Goal: Information Seeking & Learning: Learn about a topic

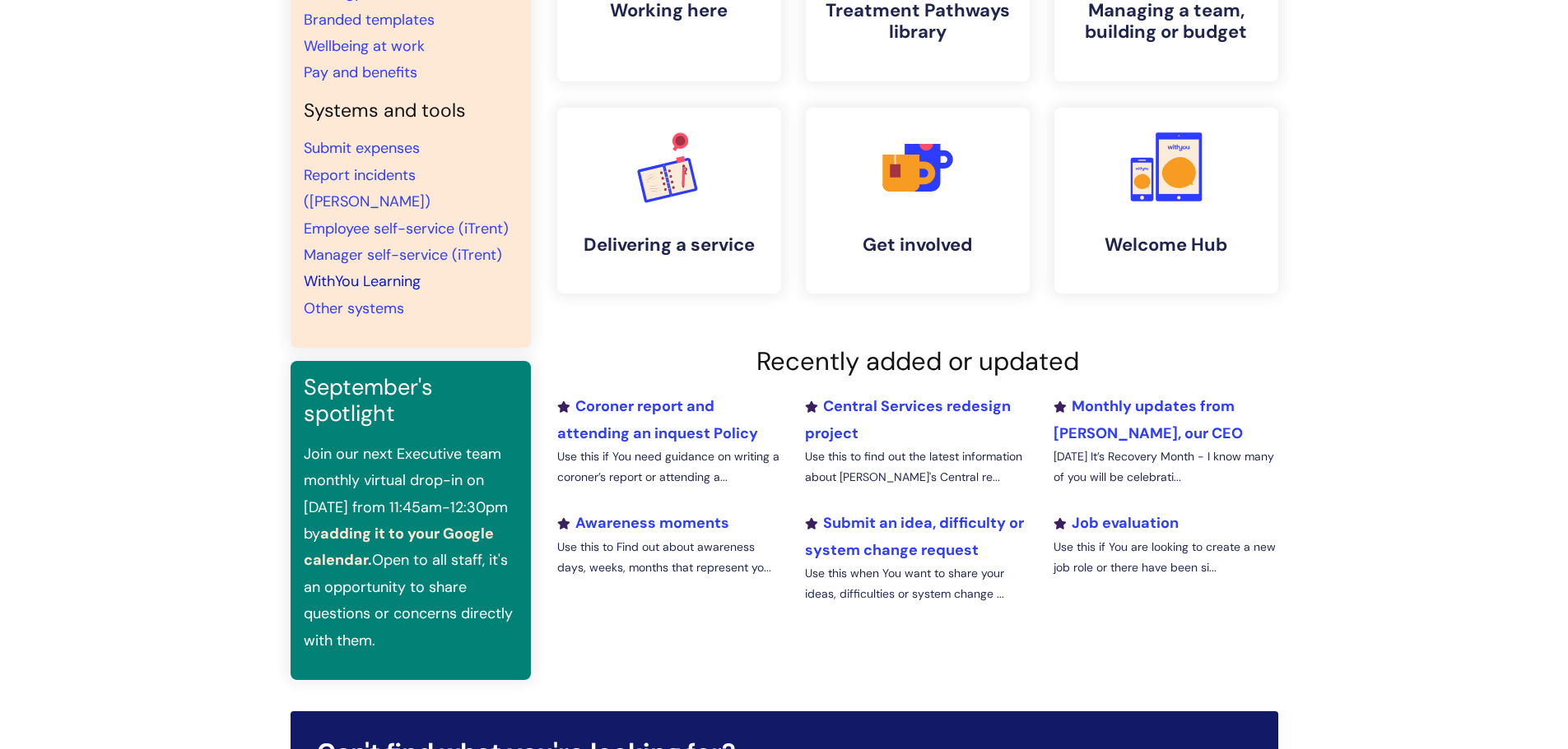
scroll to position [164, 0]
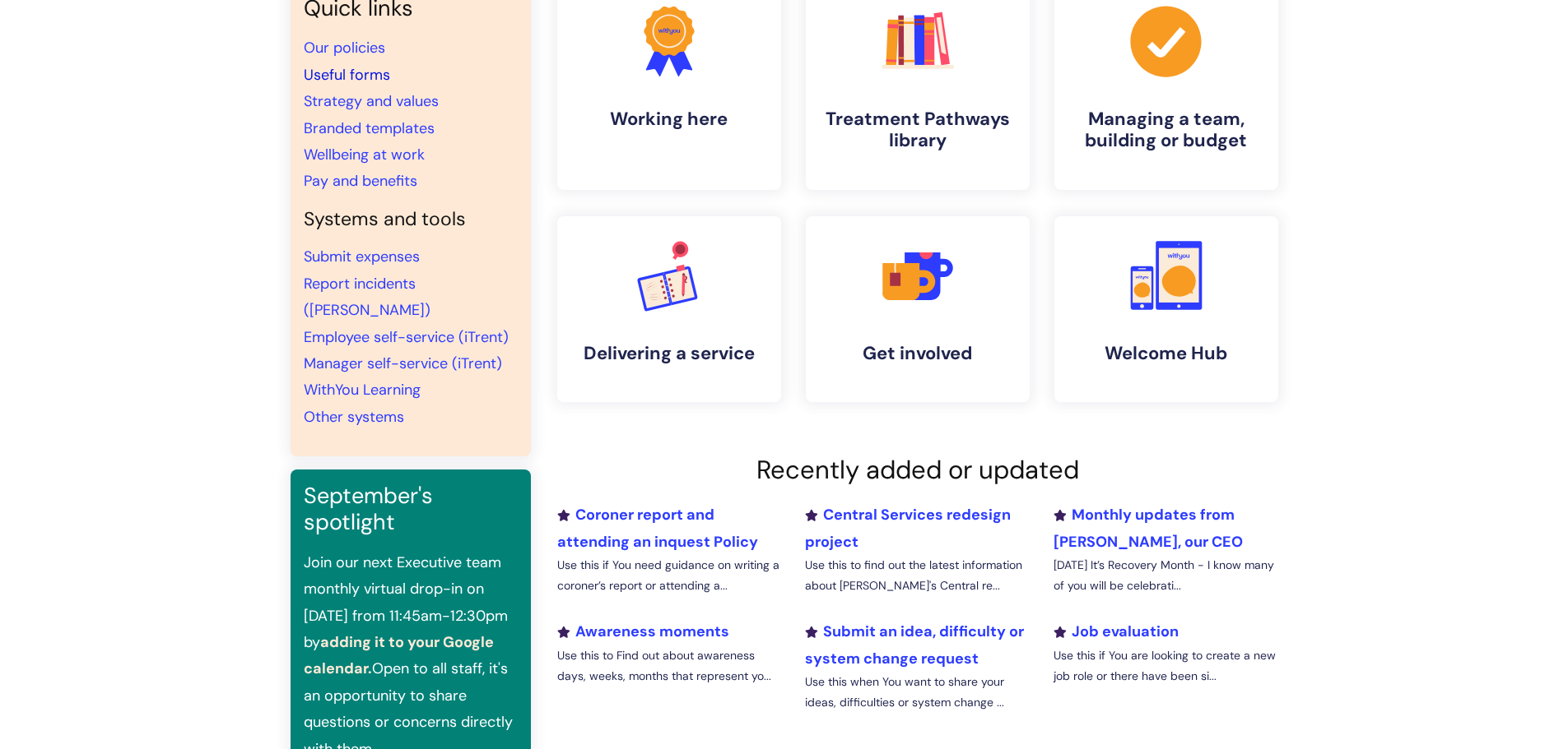
click at [382, 83] on link "Useful forms" at bounding box center [346, 75] width 87 height 20
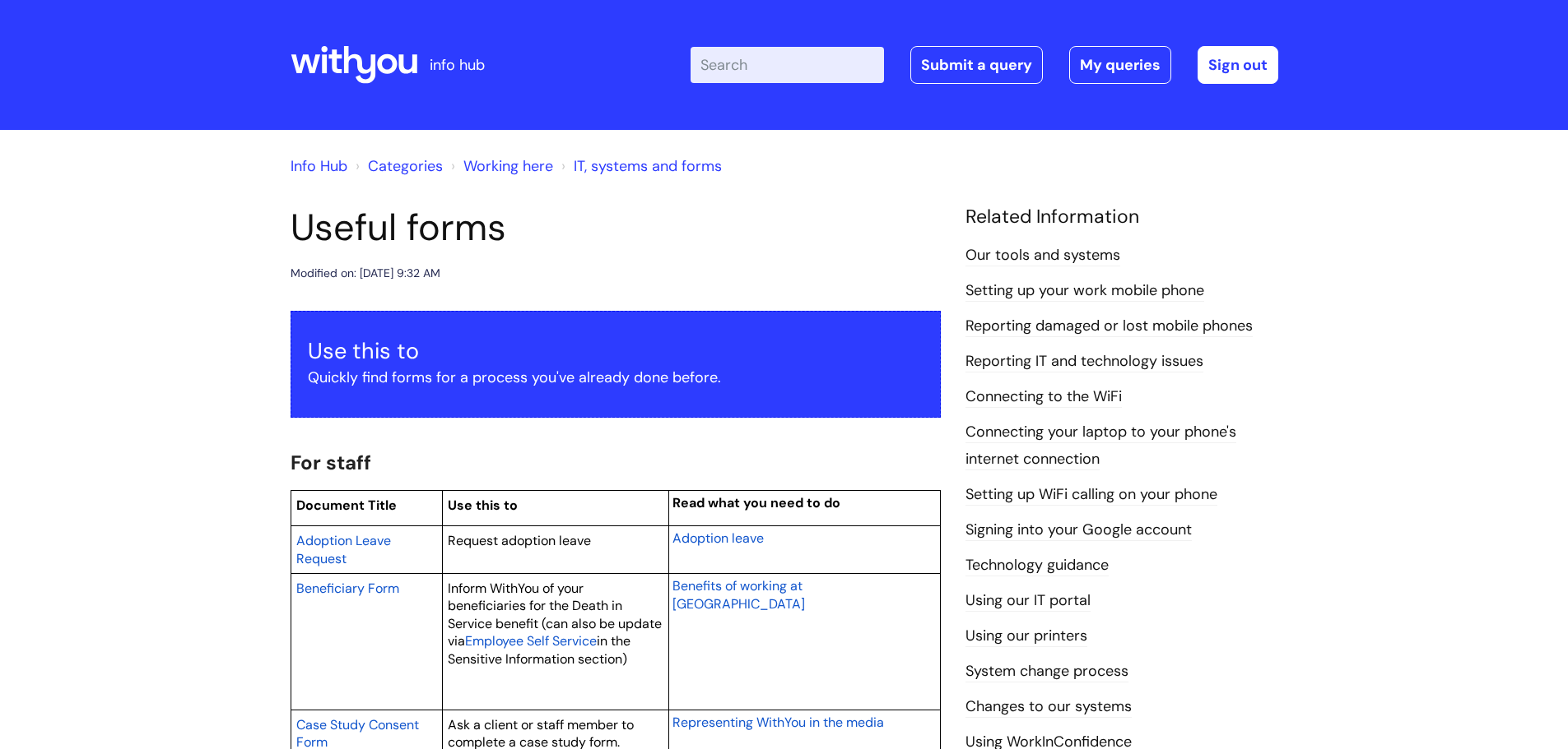
click at [740, 55] on input "Enter your search term here..." at bounding box center [787, 65] width 193 height 36
type input "keeping well at work"
click button "Search" at bounding box center [0, 0] width 0 height 0
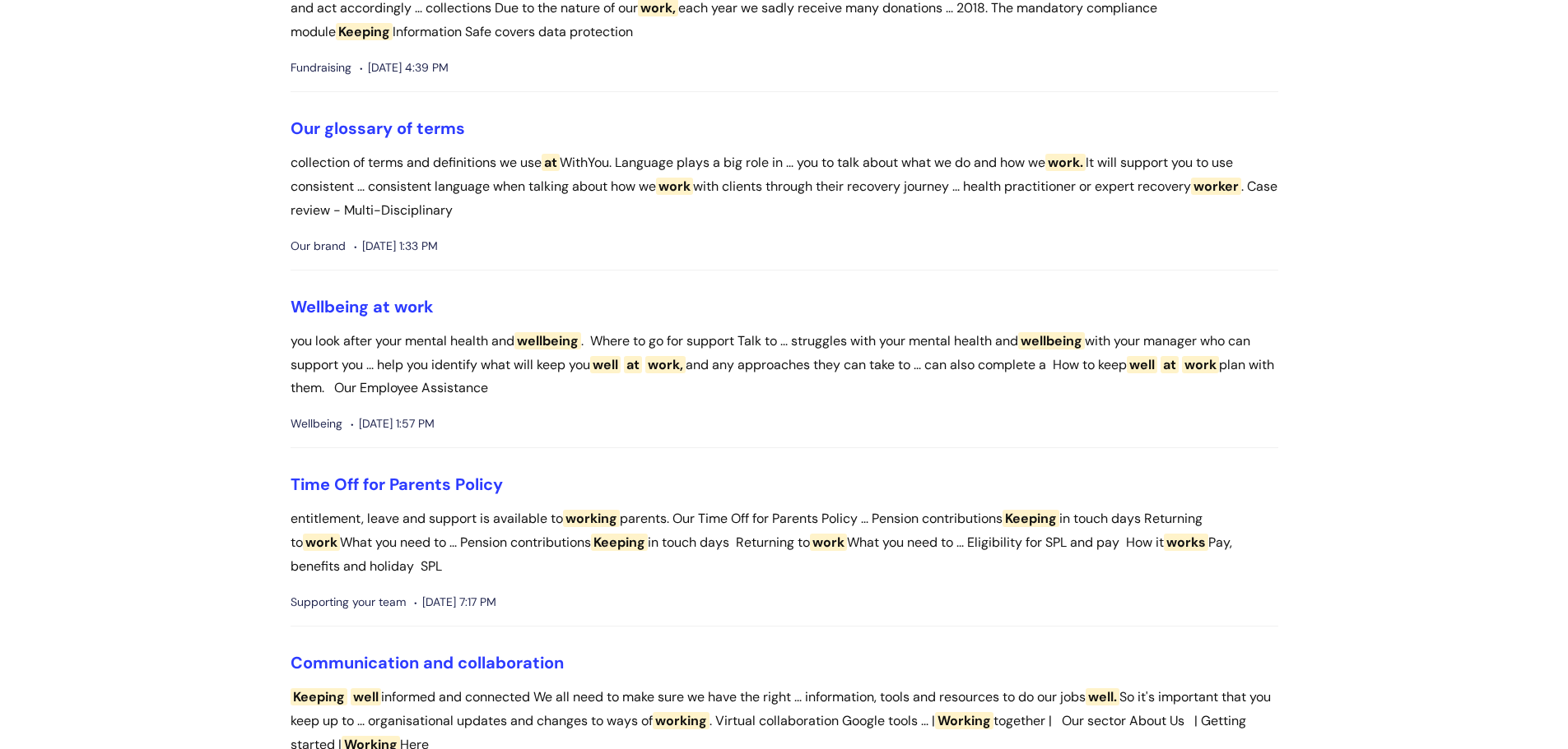
scroll to position [1728, 0]
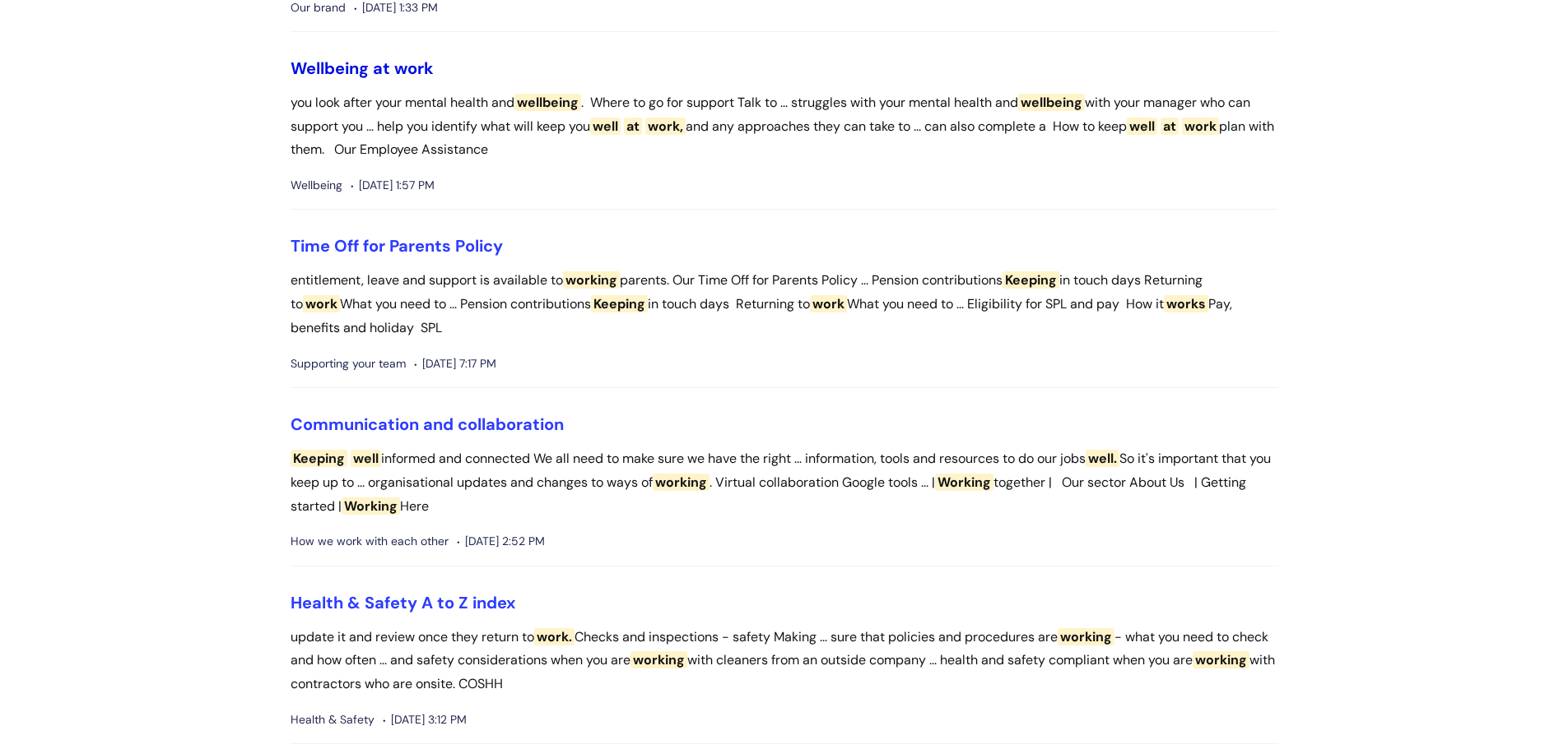
click at [386, 61] on span "at" at bounding box center [381, 69] width 17 height 22
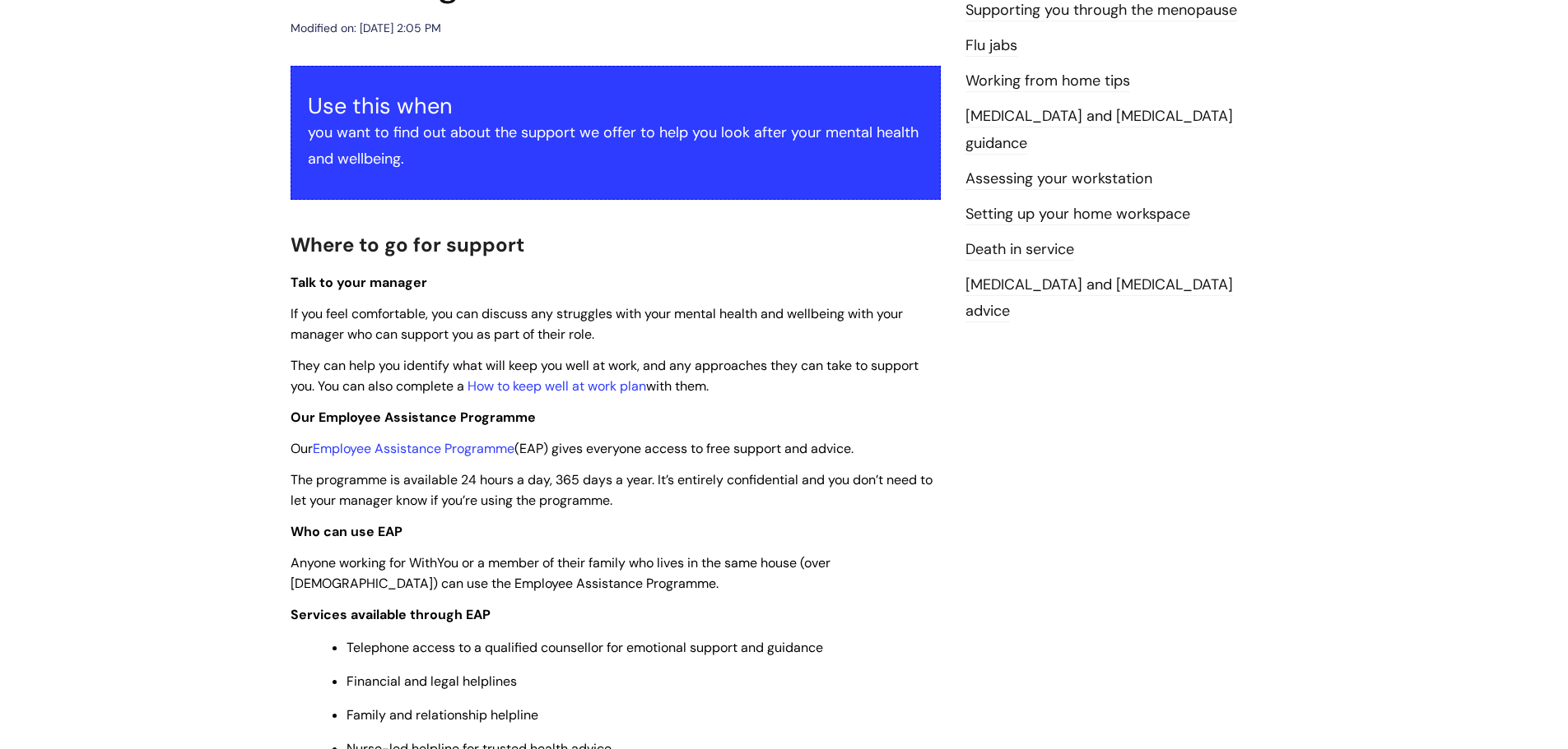
scroll to position [247, 0]
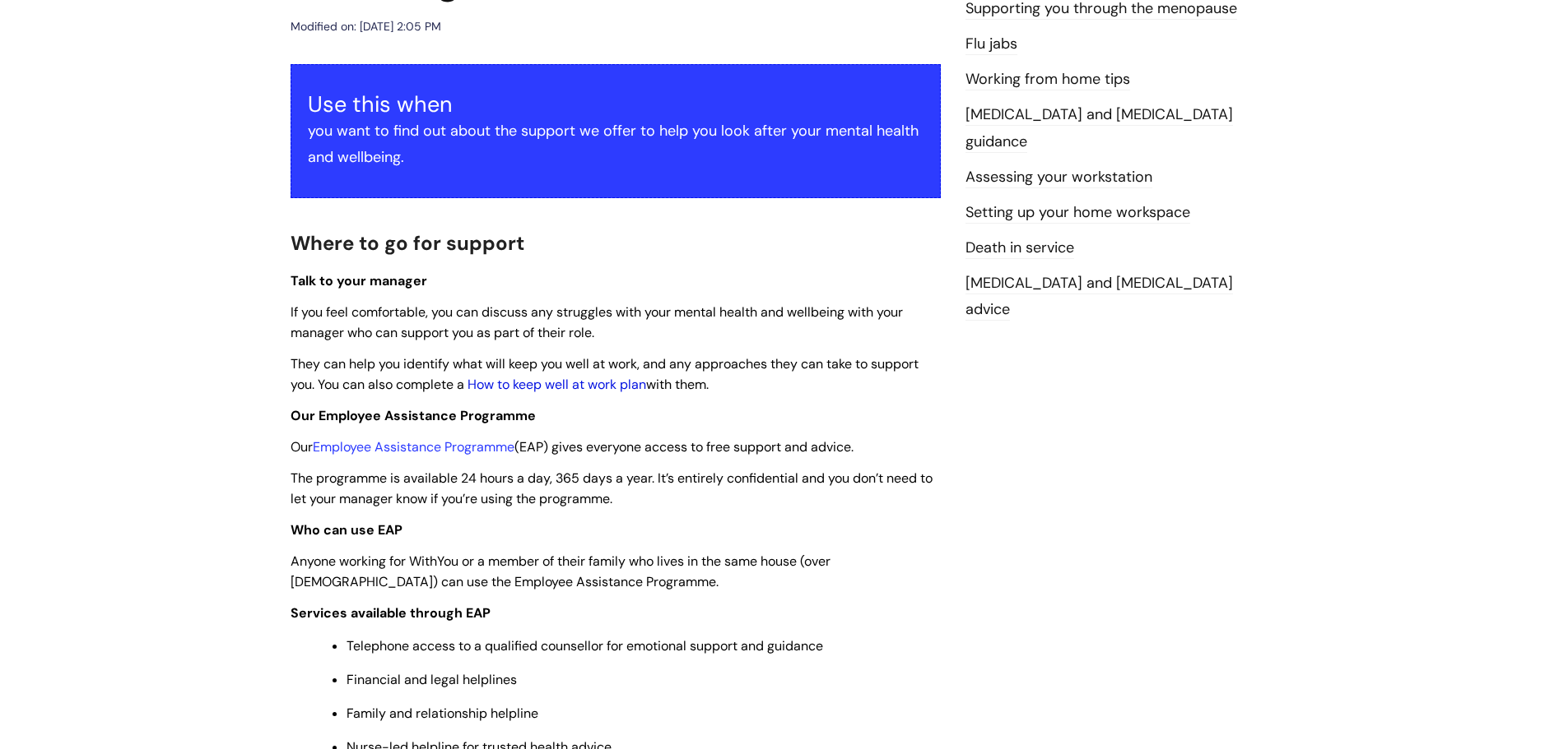
click at [577, 388] on link "How to keep well at work plan" at bounding box center [556, 384] width 178 height 17
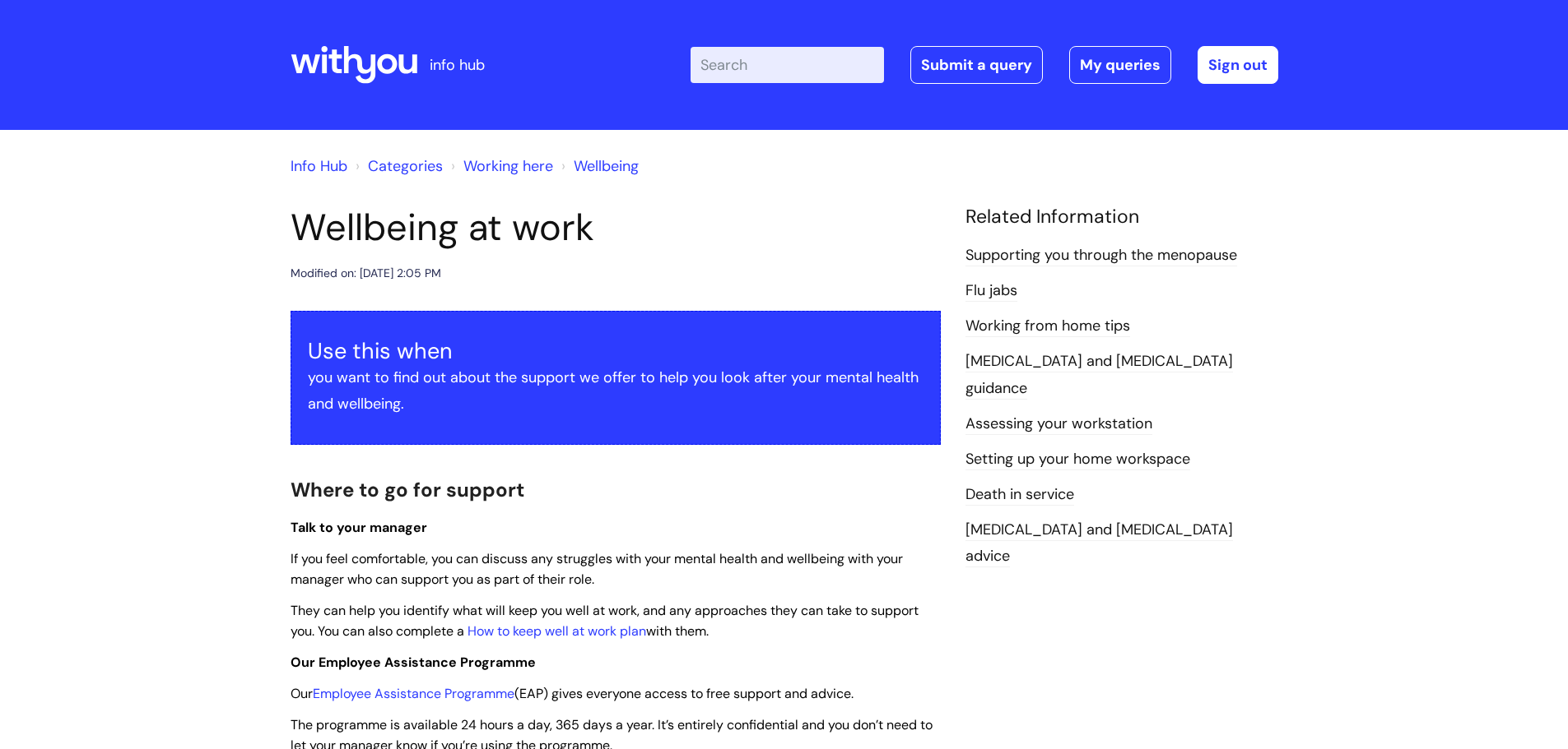
click at [734, 60] on input "Enter your search term here..." at bounding box center [787, 65] width 193 height 36
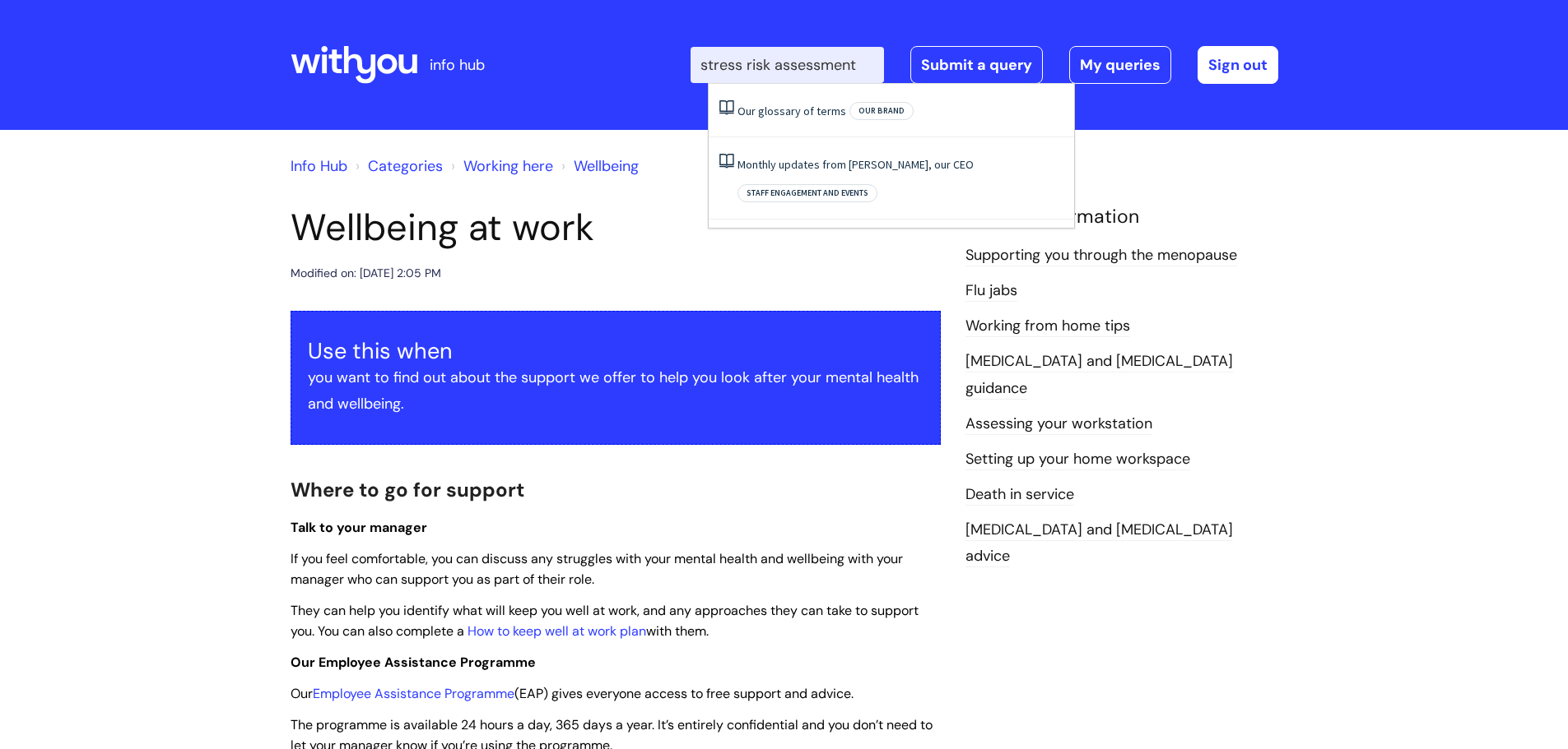
type input "stress risk assessment"
click button "Search" at bounding box center [0, 0] width 0 height 0
